Goal: Task Accomplishment & Management: Use online tool/utility

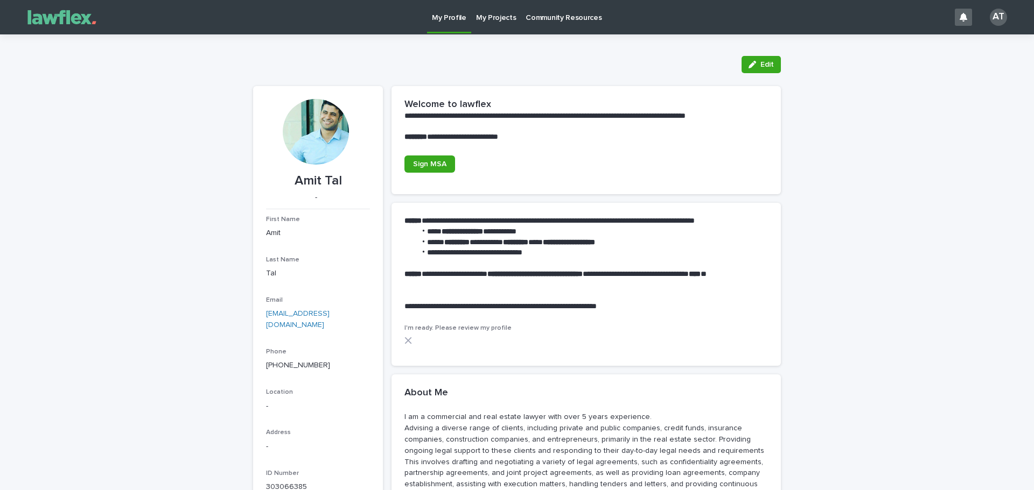
click at [481, 20] on p "My Projects" at bounding box center [496, 11] width 40 height 23
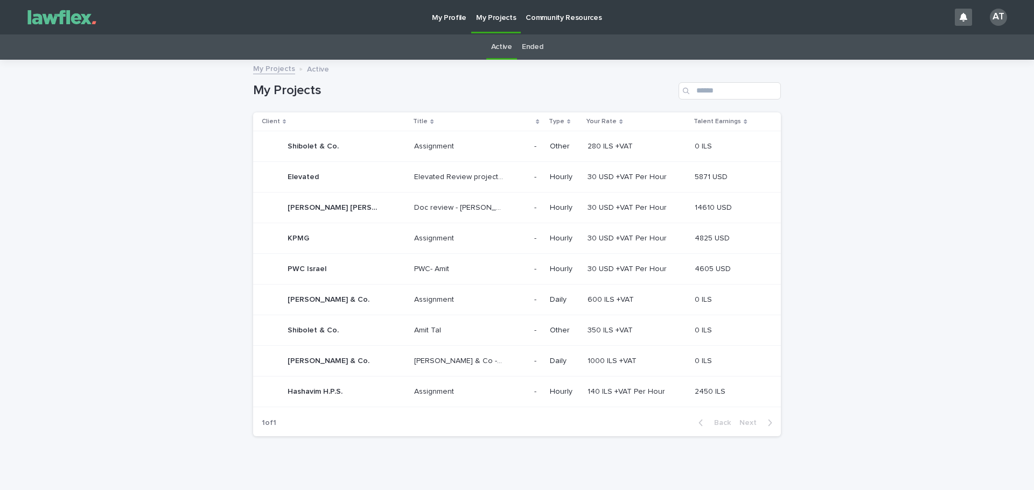
click at [433, 387] on p "Assignment" at bounding box center [435, 390] width 42 height 11
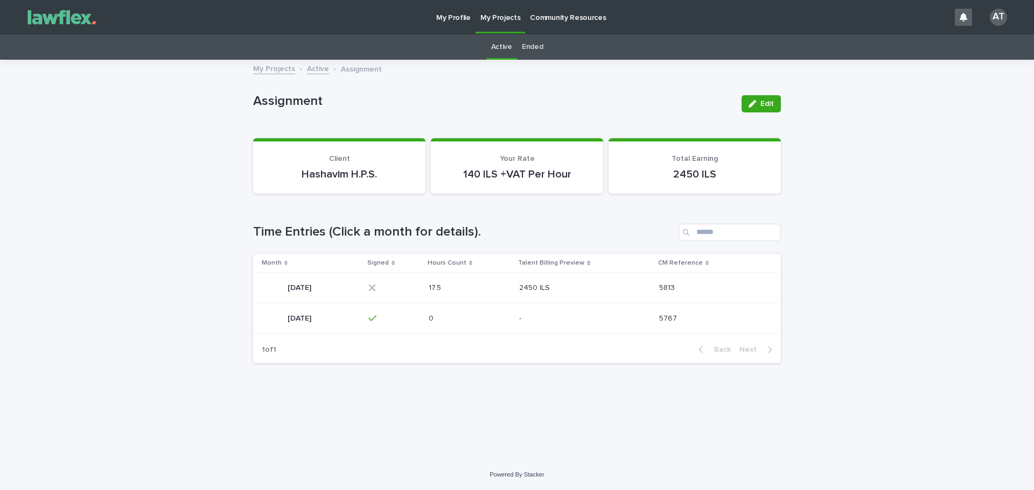
click at [443, 292] on p "17.5" at bounding box center [436, 287] width 15 height 11
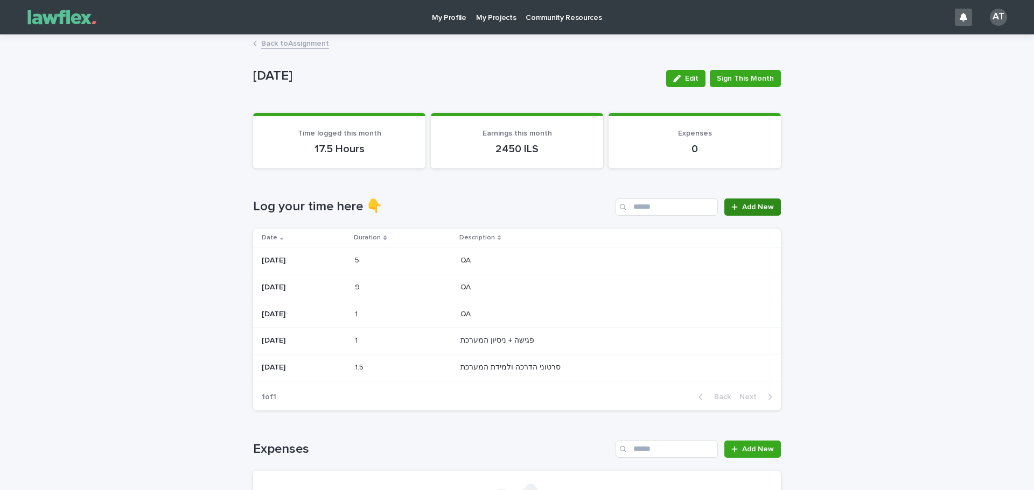
click at [778, 205] on div "Loading... Saving… Loading... Saving… [DATE] Edit Sign This Month [DATE] Edit S…" at bounding box center [517, 378] width 538 height 684
click at [760, 210] on span "Add New" at bounding box center [758, 208] width 32 height 8
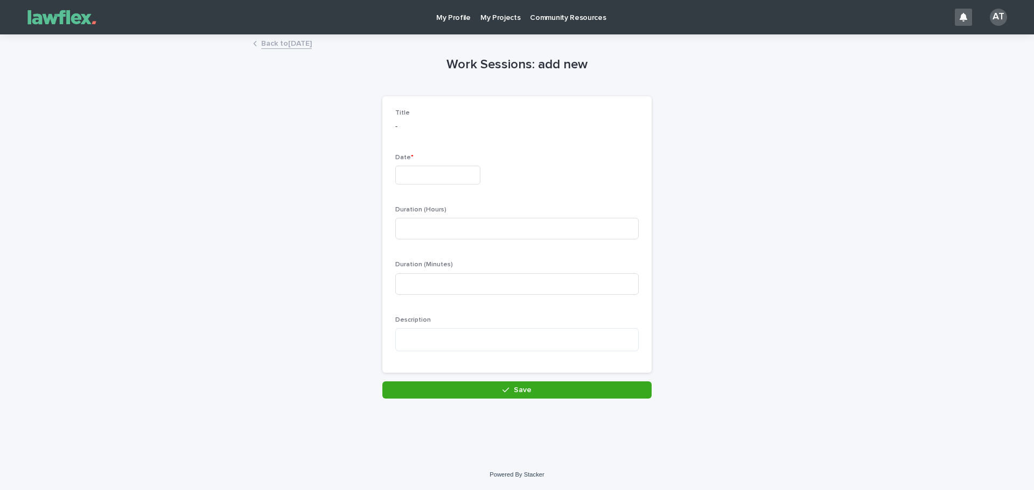
click at [396, 173] on input "text" at bounding box center [437, 175] width 85 height 19
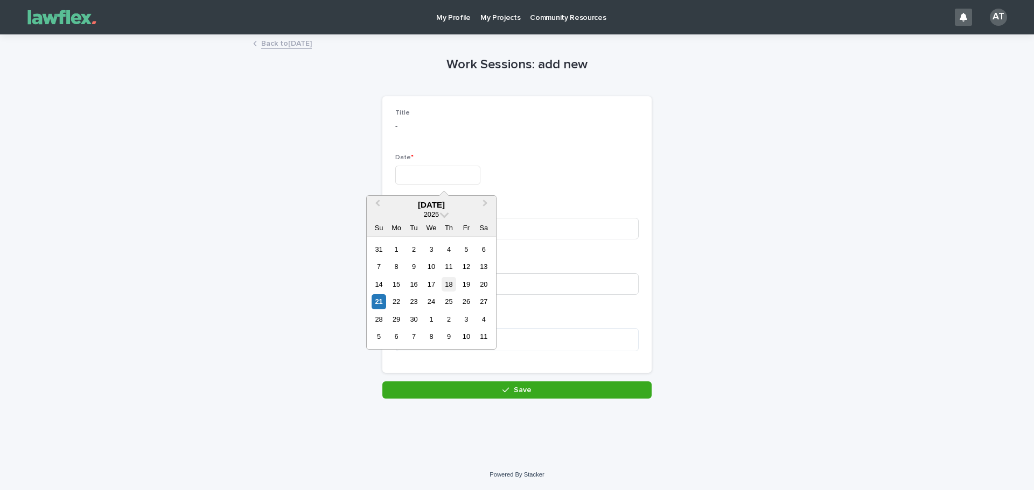
click at [453, 281] on div "18" at bounding box center [448, 284] width 15 height 15
type input "*********"
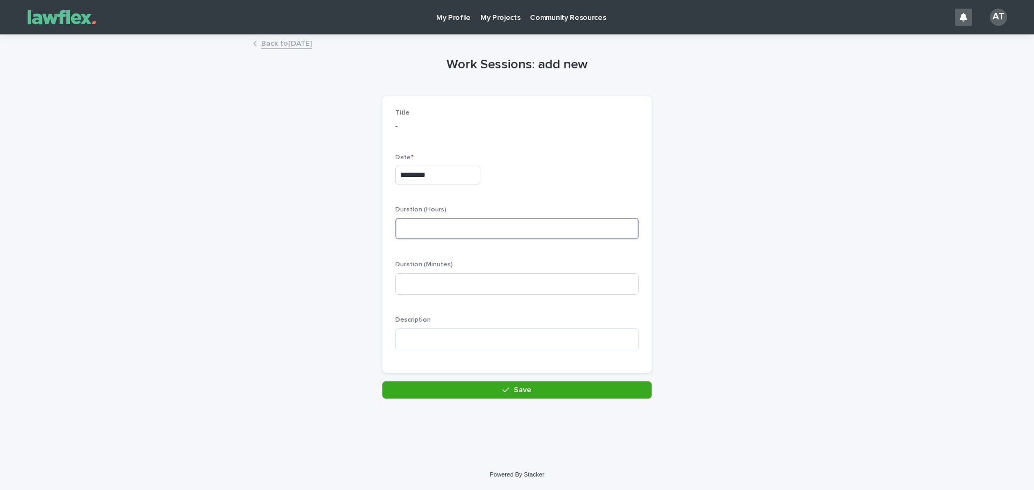
click at [418, 234] on input at bounding box center [516, 229] width 243 height 22
type input "*"
click at [439, 332] on textarea at bounding box center [516, 339] width 243 height 23
type textarea "*"
type textarea "**********"
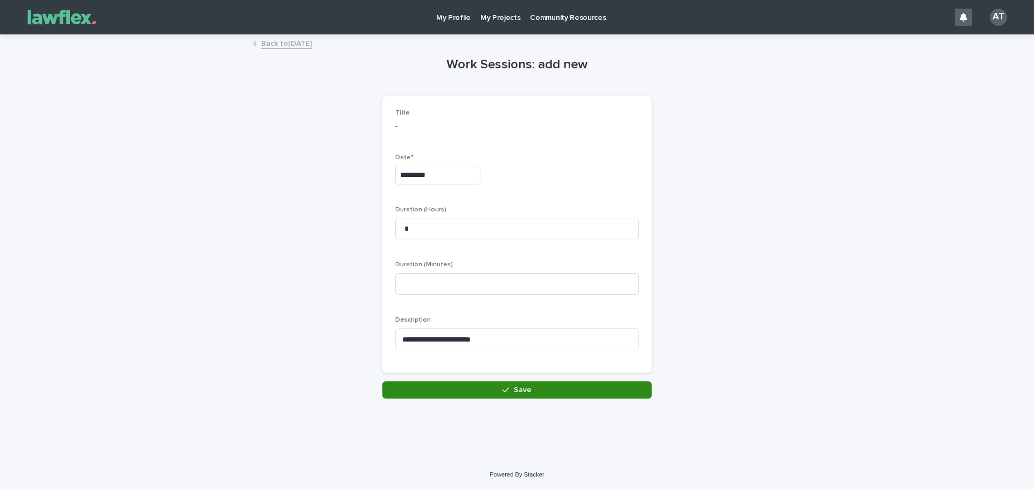
click at [486, 387] on button "Save" at bounding box center [516, 390] width 269 height 17
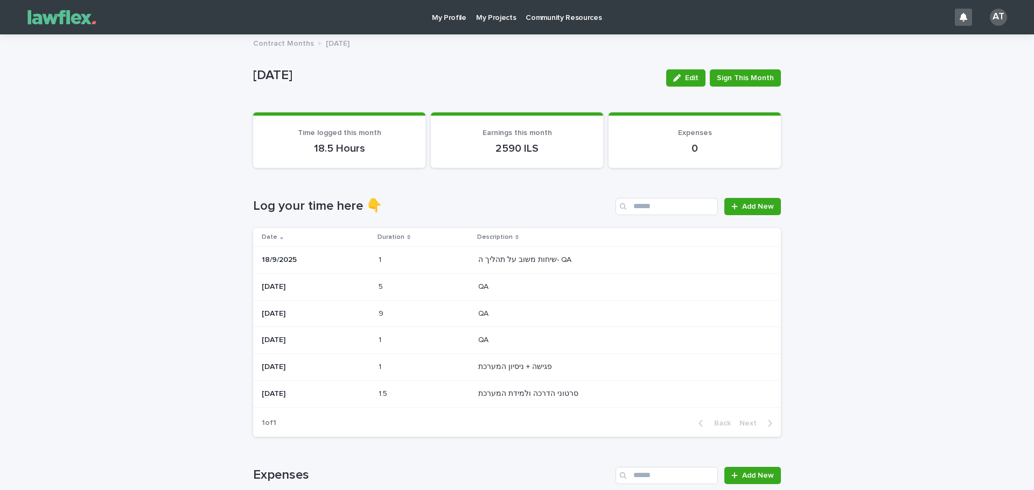
click at [72, 20] on img at bounding box center [62, 17] width 81 height 22
